Goal: Information Seeking & Learning: Learn about a topic

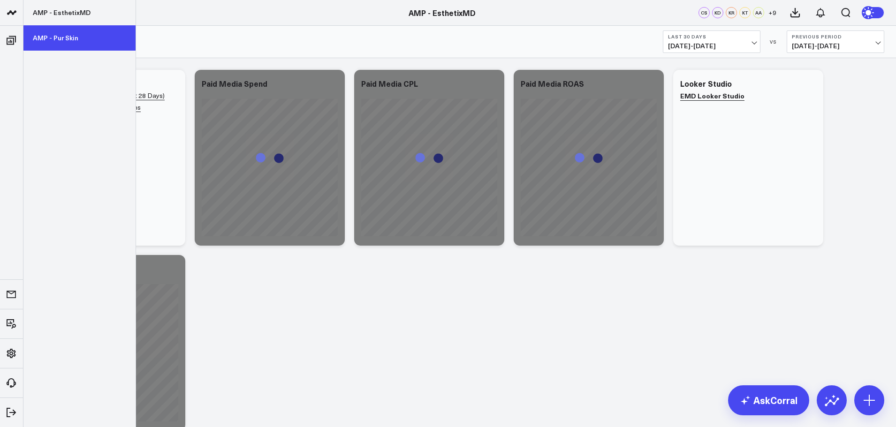
click at [49, 42] on link "AMP - Pur Skin" at bounding box center [79, 37] width 112 height 25
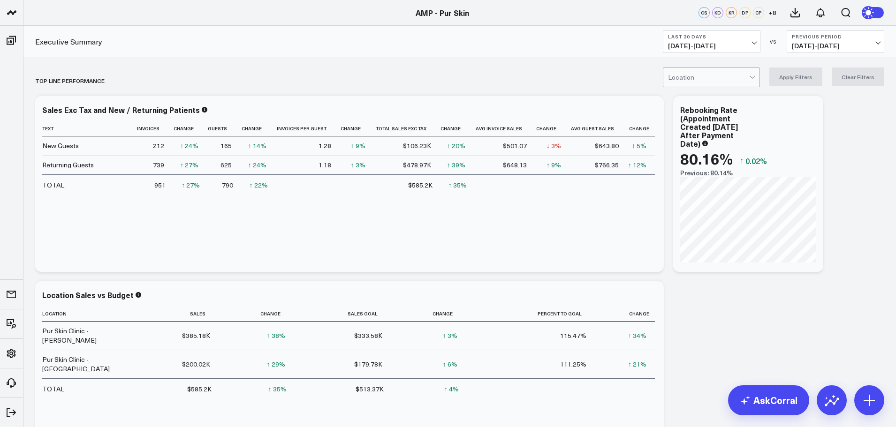
click at [756, 40] on button "Last 30 Days [DATE] - [DATE]" at bounding box center [712, 41] width 98 height 23
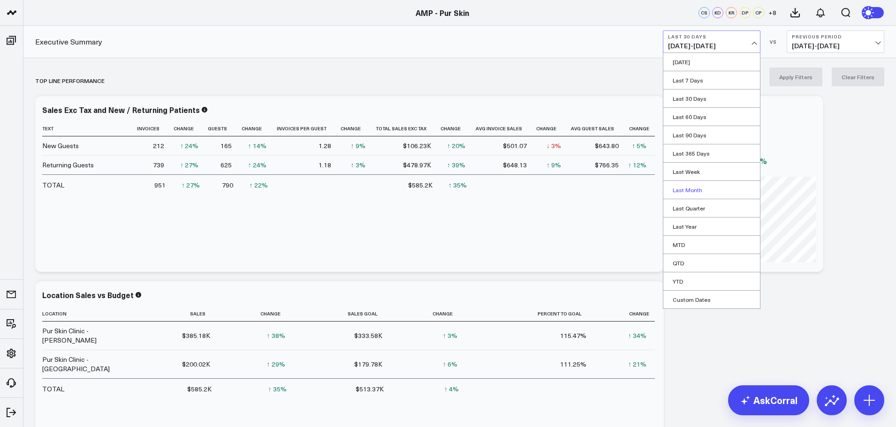
click at [704, 192] on link "Last Month" at bounding box center [711, 190] width 97 height 18
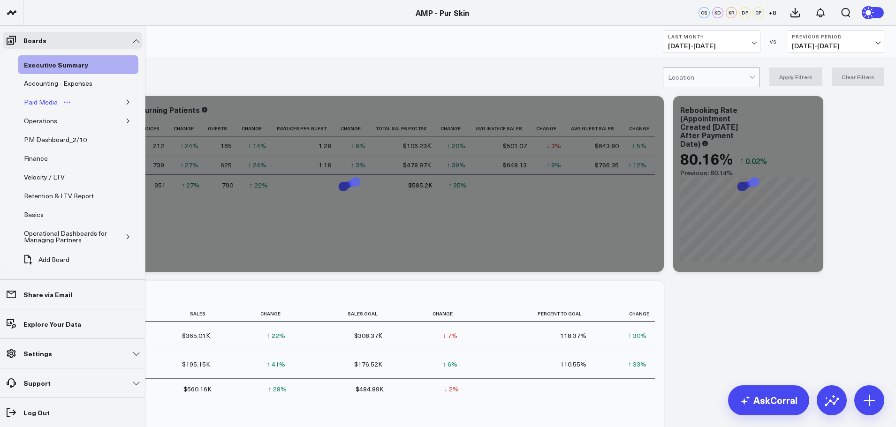
click at [40, 103] on div "Paid Media" at bounding box center [41, 102] width 38 height 11
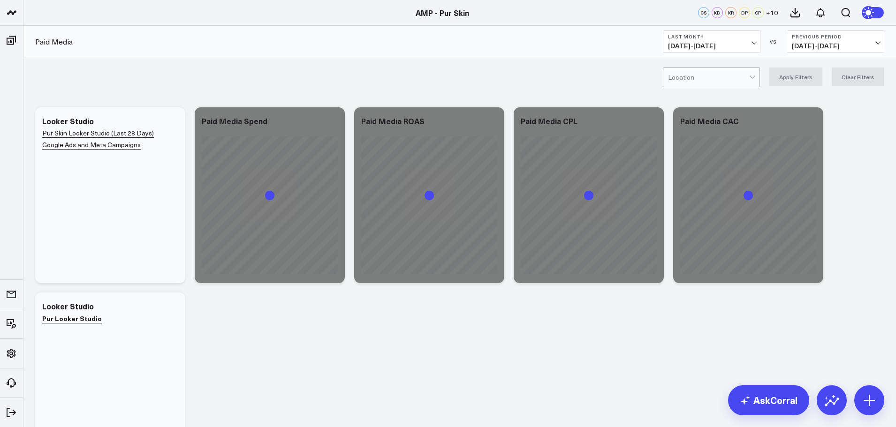
click at [725, 47] on span "[DATE] - [DATE]" at bounding box center [711, 46] width 87 height 8
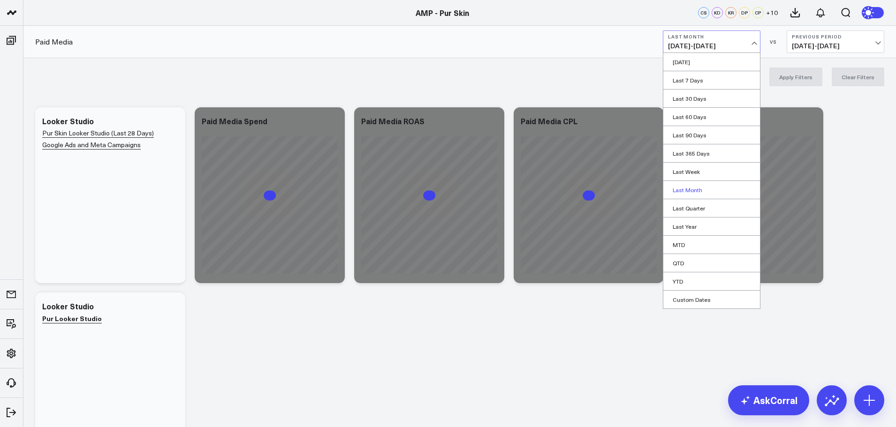
click at [700, 188] on link "Last Month" at bounding box center [711, 190] width 97 height 18
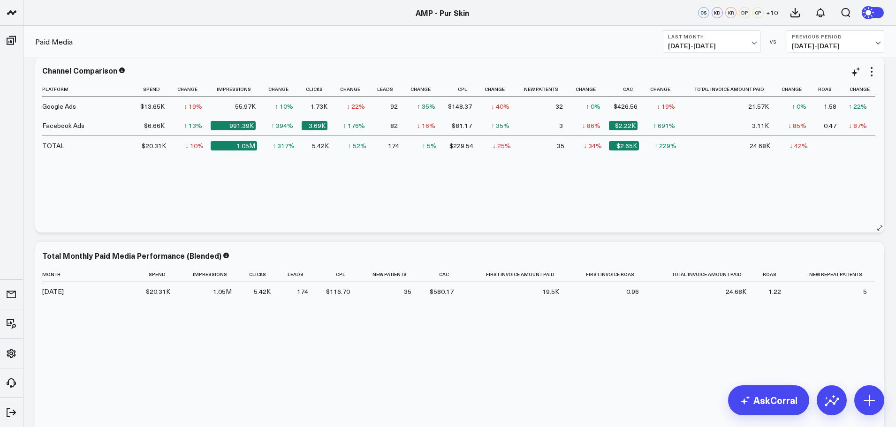
scroll to position [422, 0]
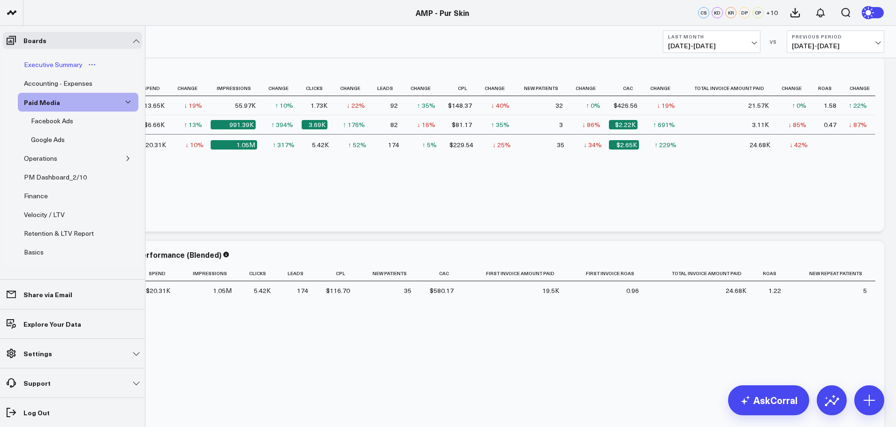
click at [66, 66] on div "Executive Summary" at bounding box center [53, 64] width 63 height 11
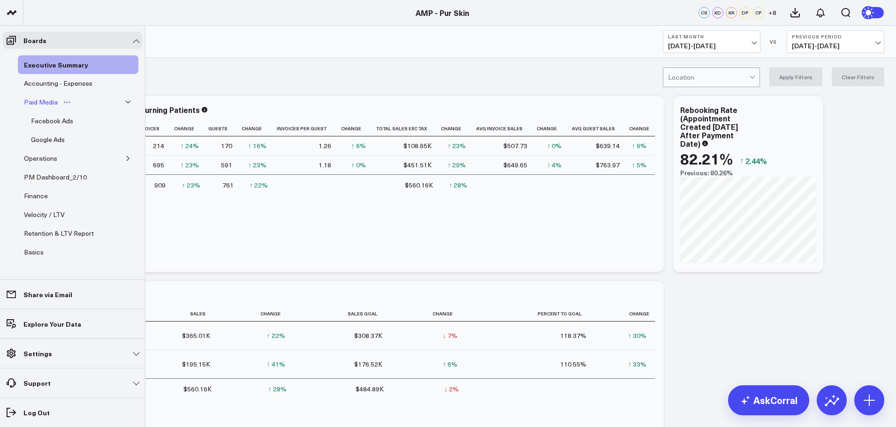
click at [49, 101] on div "Paid Media" at bounding box center [41, 102] width 38 height 11
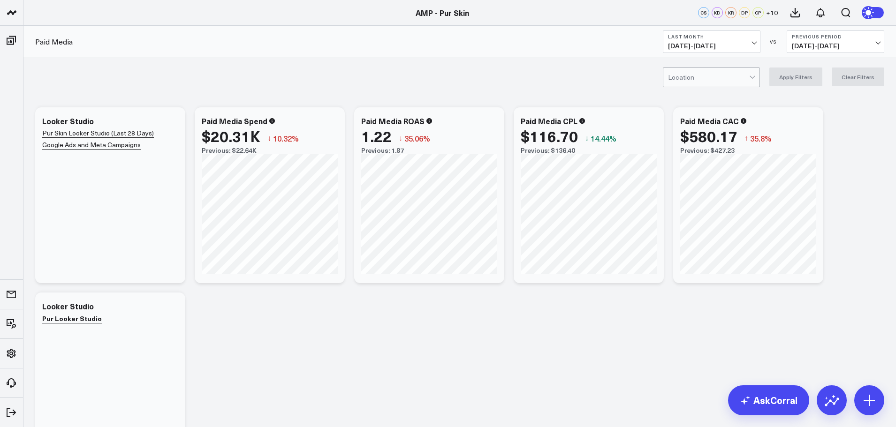
click at [750, 38] on b "Last Month" at bounding box center [711, 37] width 87 height 6
drag, startPoint x: 574, startPoint y: 318, endPoint x: 566, endPoint y: 310, distance: 11.3
click at [733, 77] on div at bounding box center [708, 77] width 81 height 19
drag, startPoint x: 407, startPoint y: 99, endPoint x: 385, endPoint y: 108, distance: 24.4
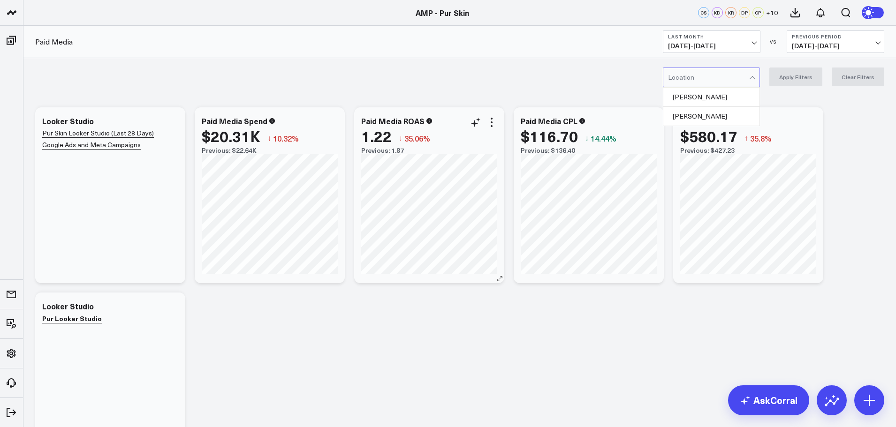
click at [744, 87] on div "Location" at bounding box center [711, 78] width 97 height 20
click at [700, 99] on div "[PERSON_NAME]" at bounding box center [711, 97] width 96 height 19
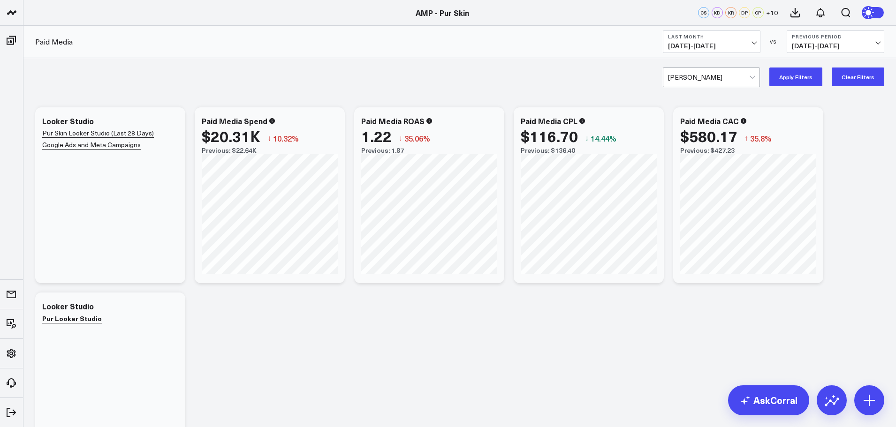
click at [813, 79] on button "Apply Filters" at bounding box center [795, 77] width 53 height 19
